Goal: Task Accomplishment & Management: Complete application form

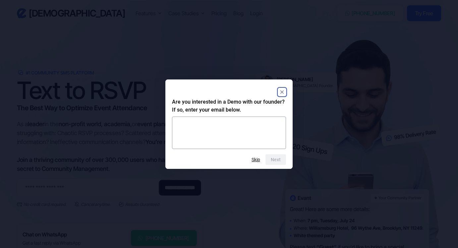
click at [282, 93] on rect "Close" at bounding box center [282, 92] width 8 height 8
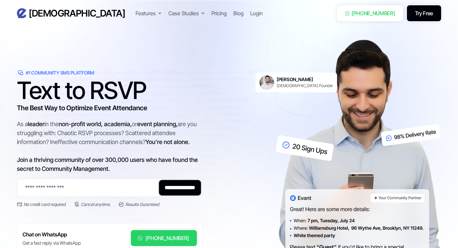
click at [427, 16] on link "Try Free" at bounding box center [424, 13] width 34 height 16
click at [429, 10] on link "Try Free" at bounding box center [424, 13] width 34 height 16
click at [433, 16] on link "Try Free" at bounding box center [424, 13] width 34 height 16
